Goal: Information Seeking & Learning: Learn about a topic

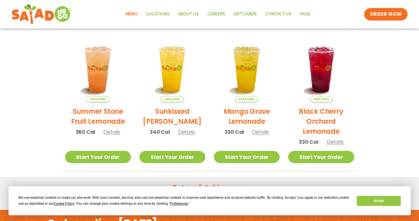
scroll to position [145, 0]
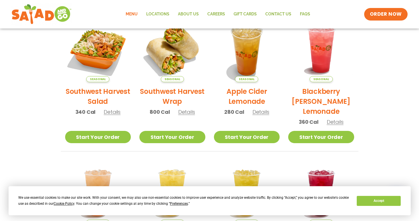
click at [106, 94] on h2 "Southwest Harvest Salad" at bounding box center [98, 97] width 66 height 20
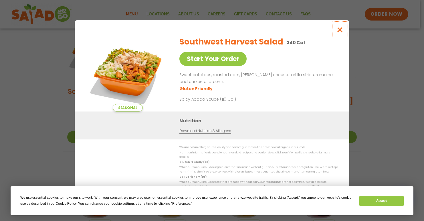
click at [337, 33] on icon "Close modal" at bounding box center [339, 30] width 7 height 6
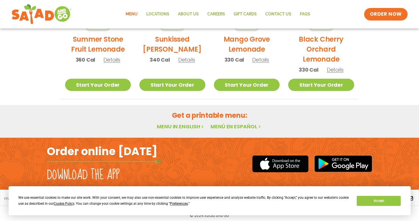
scroll to position [345, 0]
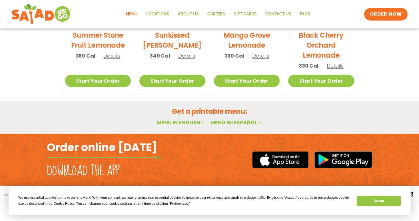
click at [415, 115] on div "Get a printable menu: Menu in English Menú en español" at bounding box center [209, 117] width 419 height 33
drag, startPoint x: 399, startPoint y: 87, endPoint x: 396, endPoint y: 87, distance: 3.5
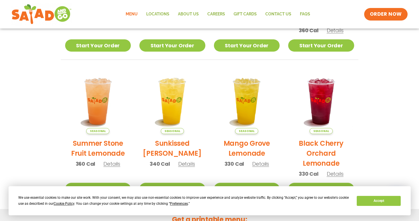
scroll to position [174, 0]
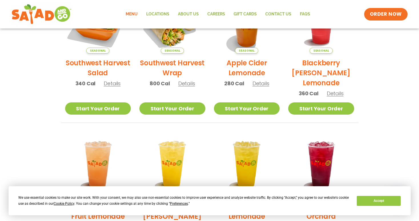
click at [134, 13] on link "Menu" at bounding box center [131, 14] width 21 height 13
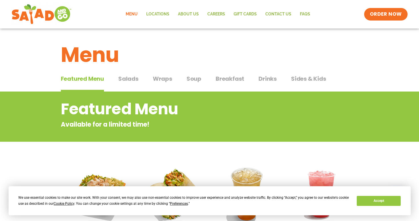
click at [133, 79] on span "Salads" at bounding box center [128, 79] width 20 height 9
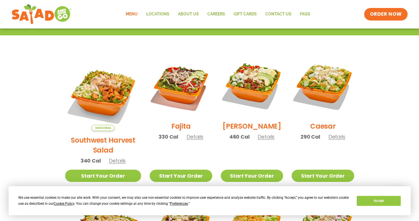
scroll to position [143, 0]
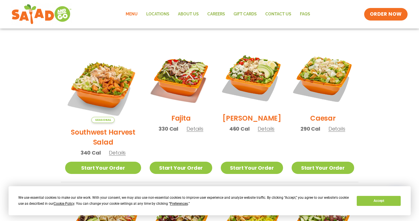
click at [335, 129] on p "290 Cal Details" at bounding box center [323, 129] width 45 height 8
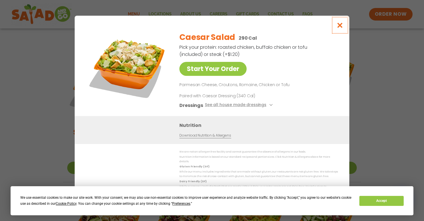
click at [341, 25] on icon "Close modal" at bounding box center [339, 25] width 7 height 6
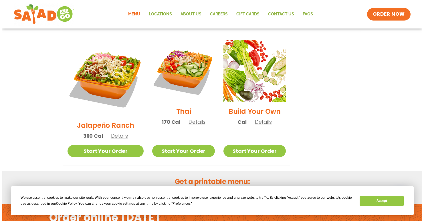
scroll to position [429, 0]
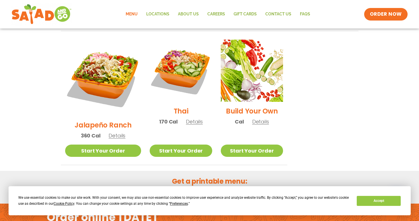
click at [257, 118] on span "Details" at bounding box center [260, 121] width 17 height 7
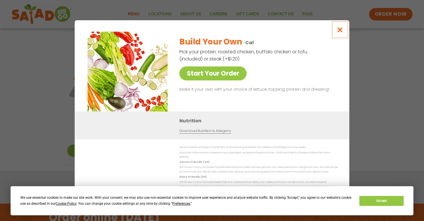
click at [340, 33] on icon "Close modal" at bounding box center [339, 30] width 7 height 6
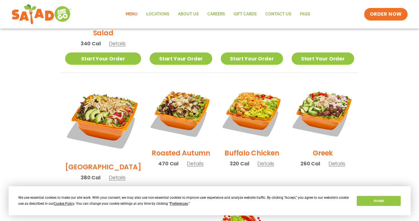
scroll to position [239, 0]
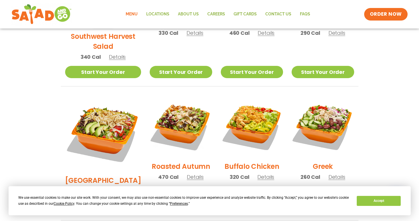
click at [191, 164] on h2 "Roasted Autumn" at bounding box center [181, 167] width 59 height 10
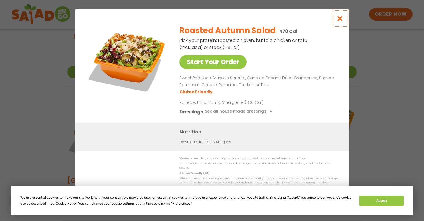
click at [340, 21] on icon "Close modal" at bounding box center [339, 18] width 7 height 6
